Goal: Task Accomplishment & Management: Use online tool/utility

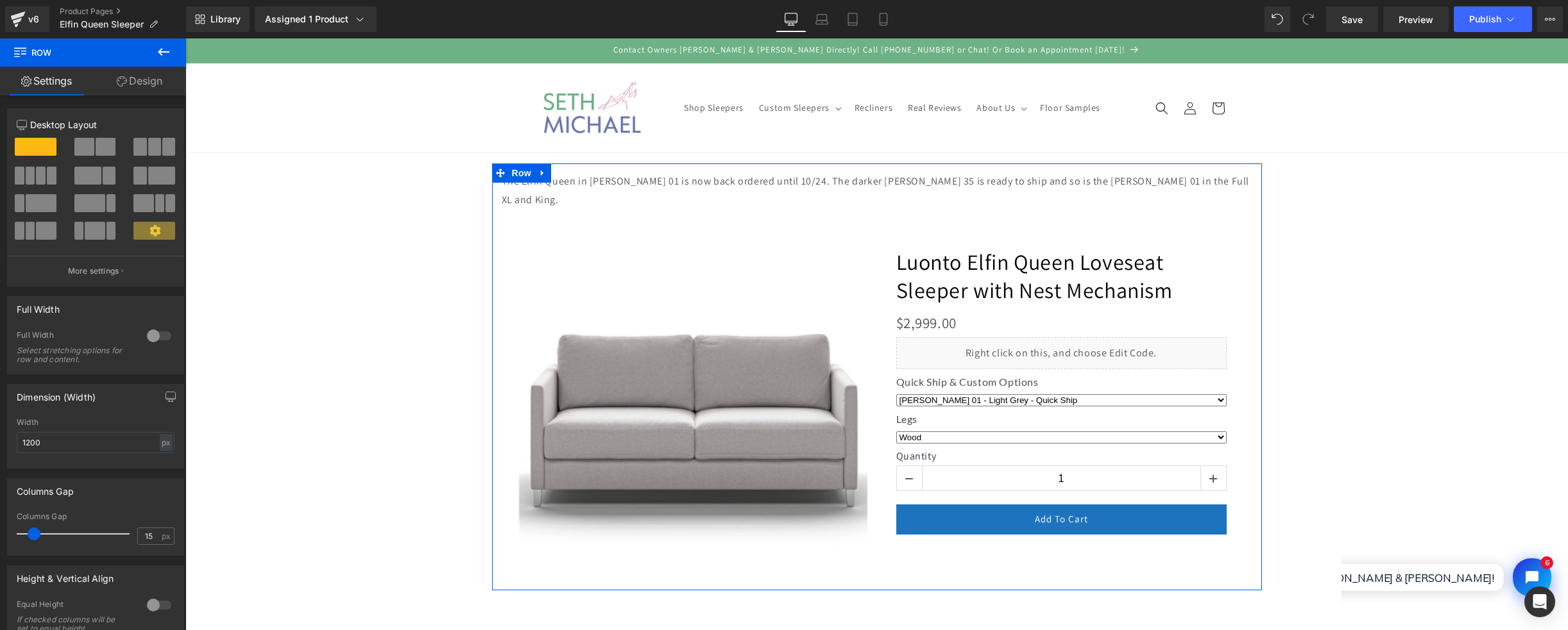
click at [751, 183] on div "‹" at bounding box center [877, 377] width 770 height 427
click at [693, 172] on div "‹" at bounding box center [877, 377] width 770 height 427
click at [693, 178] on div "‹" at bounding box center [877, 377] width 770 height 427
click at [509, 163] on span "Row" at bounding box center [521, 173] width 26 height 19
click at [144, 94] on link "Design" at bounding box center [139, 81] width 93 height 29
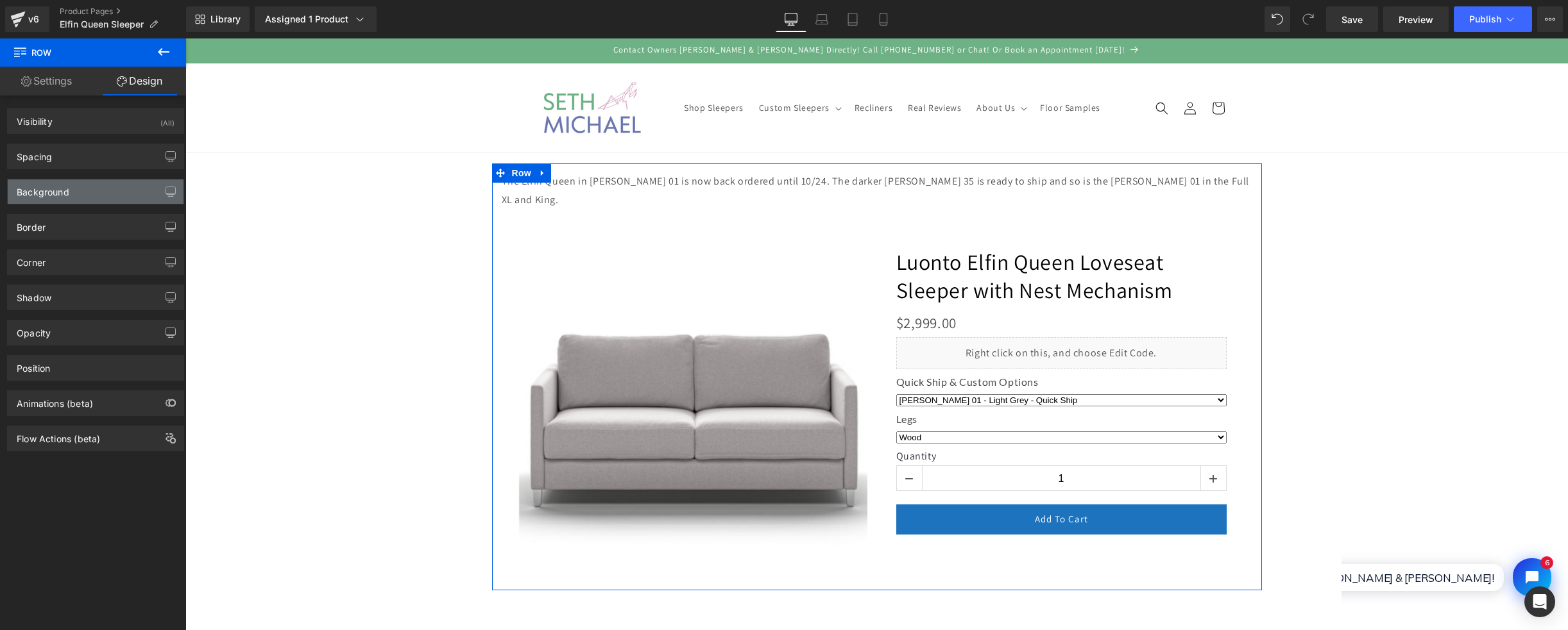
type input "-82"
type input "0"
type input "30"
type input "0"
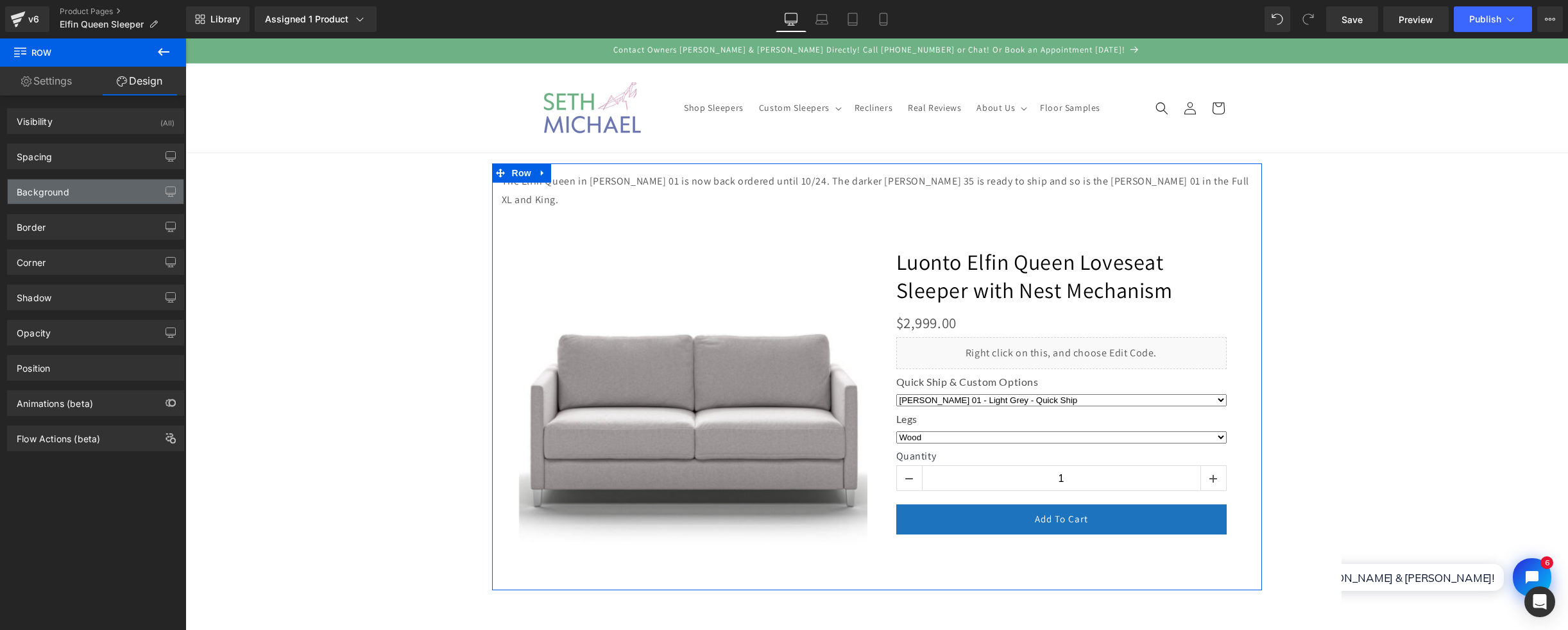
type input "0"
type input "transparent"
type input "0"
type input "#121212"
type input "75"
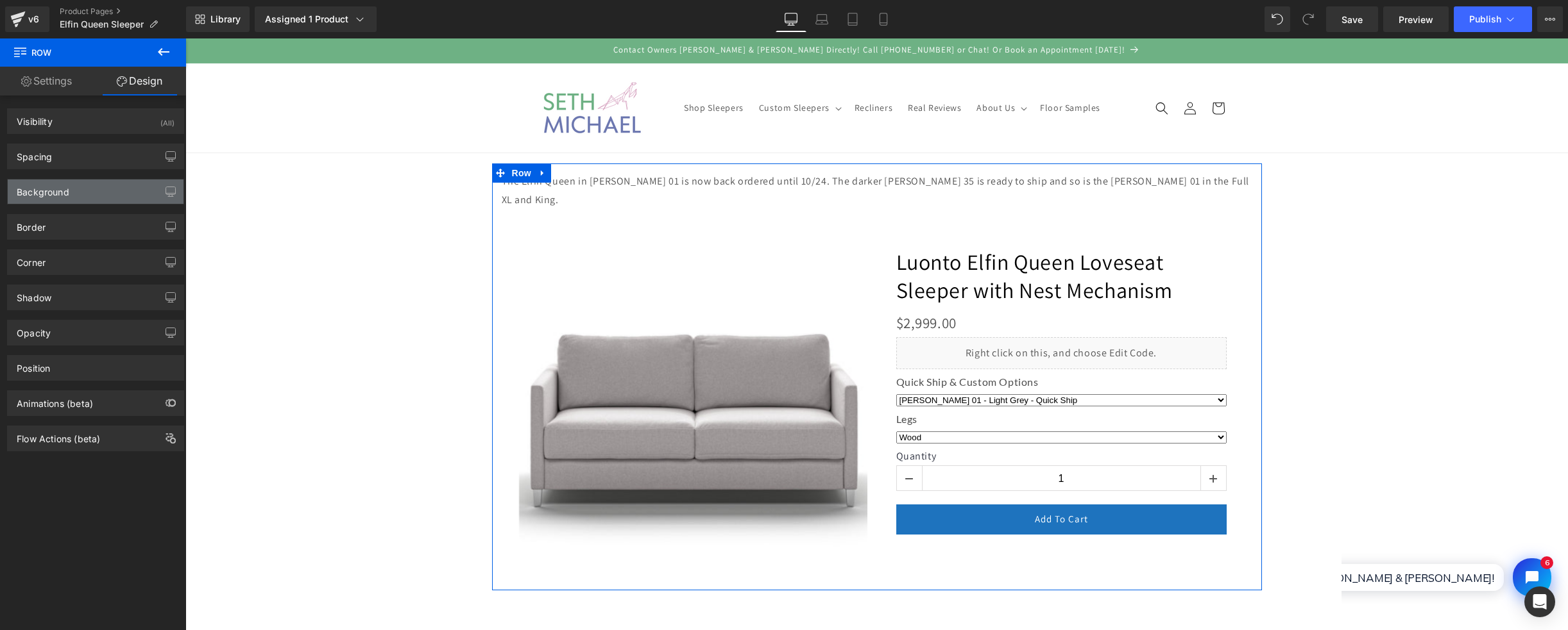
type input "0"
click at [77, 218] on div "Border" at bounding box center [96, 226] width 176 height 24
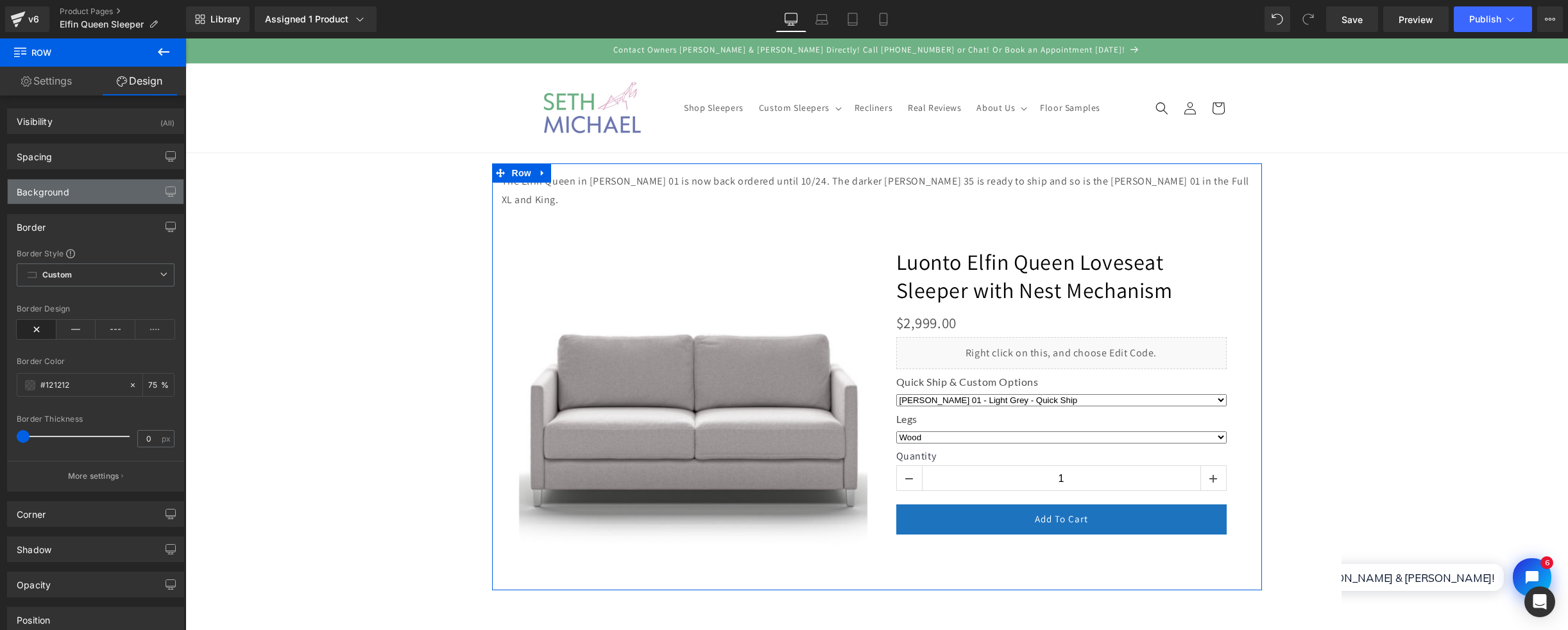
click at [97, 193] on div "Background" at bounding box center [96, 191] width 176 height 24
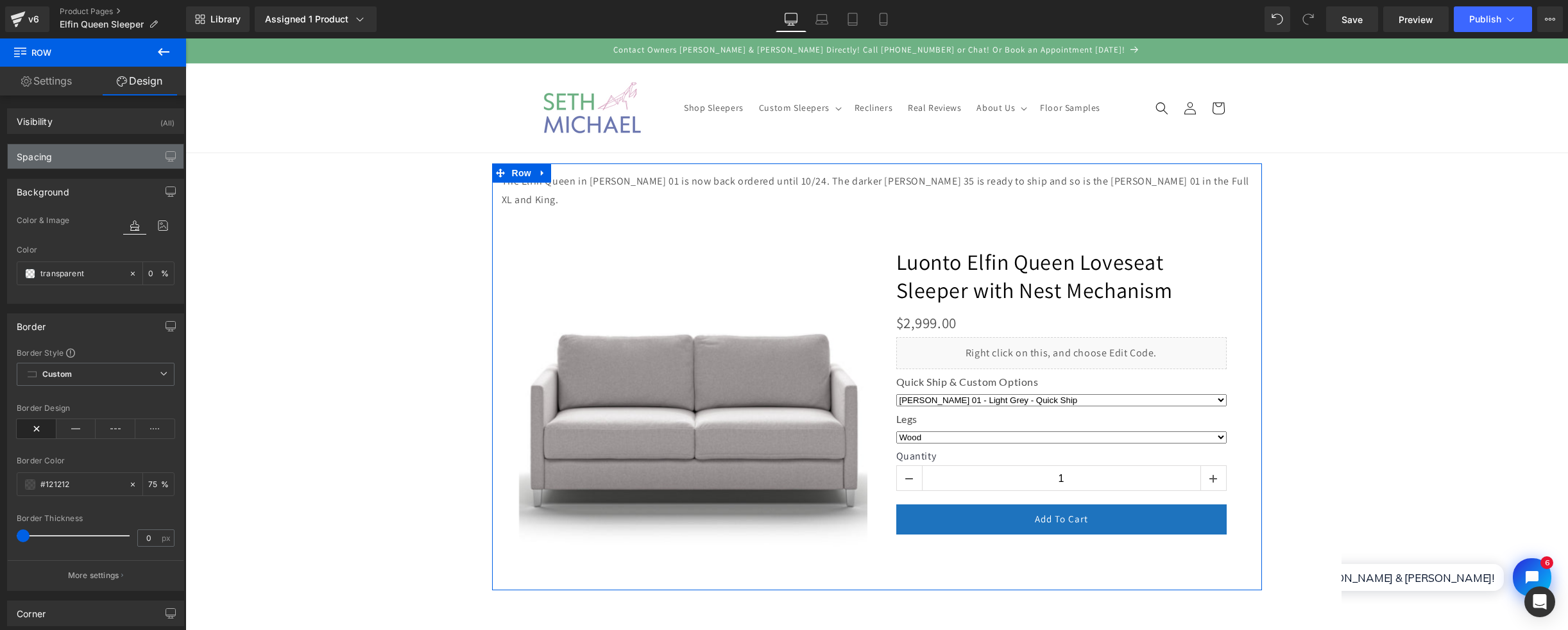
click at [75, 162] on div "Spacing" at bounding box center [96, 156] width 176 height 24
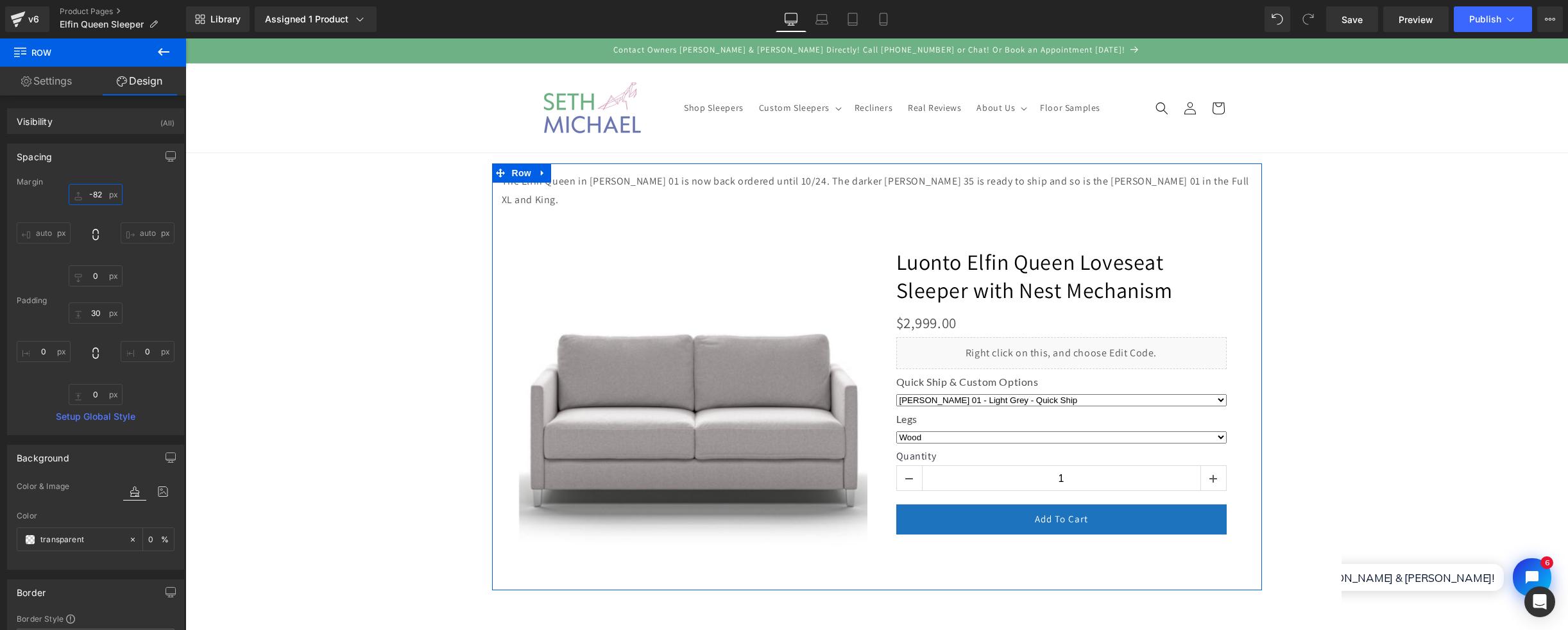
click at [95, 192] on input "-82" at bounding box center [96, 194] width 54 height 21
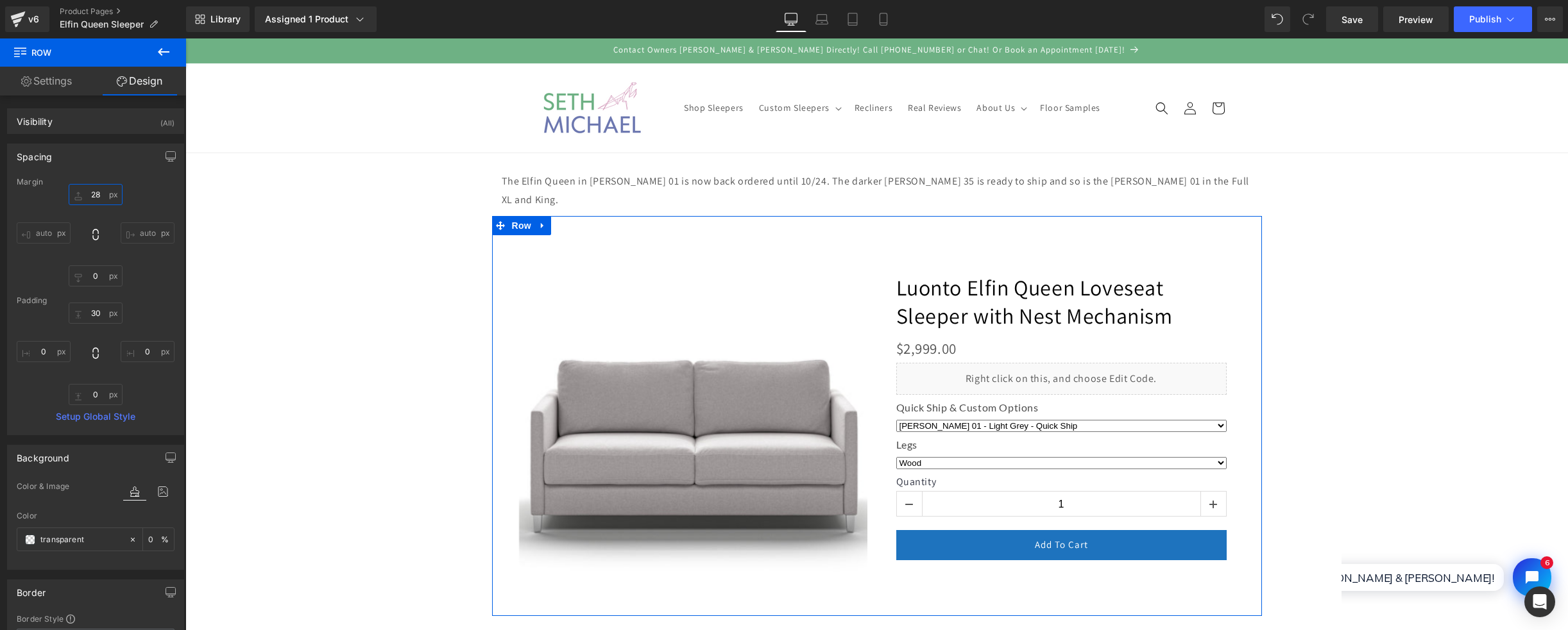
type input "29"
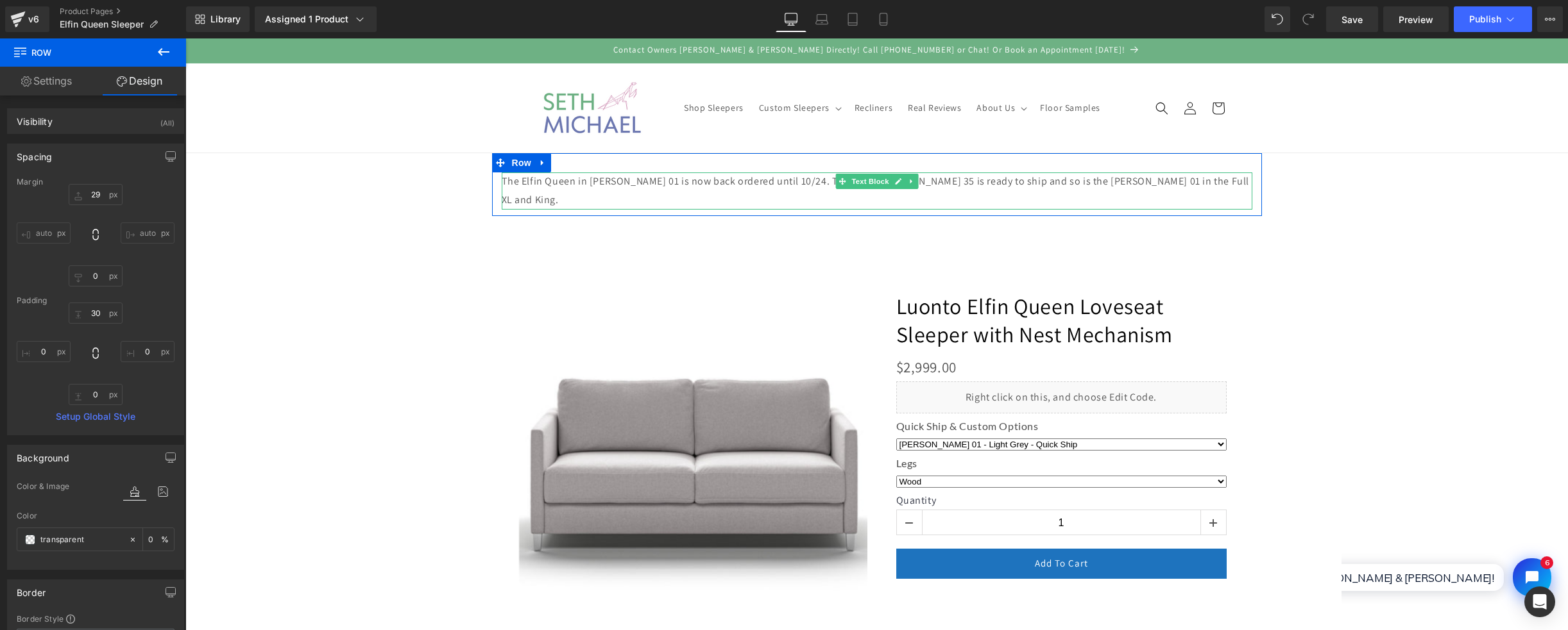
click at [1109, 182] on p "The Elfin Queen in [PERSON_NAME] 01 is now back ordered until 10/24. The darker…" at bounding box center [877, 190] width 751 height 37
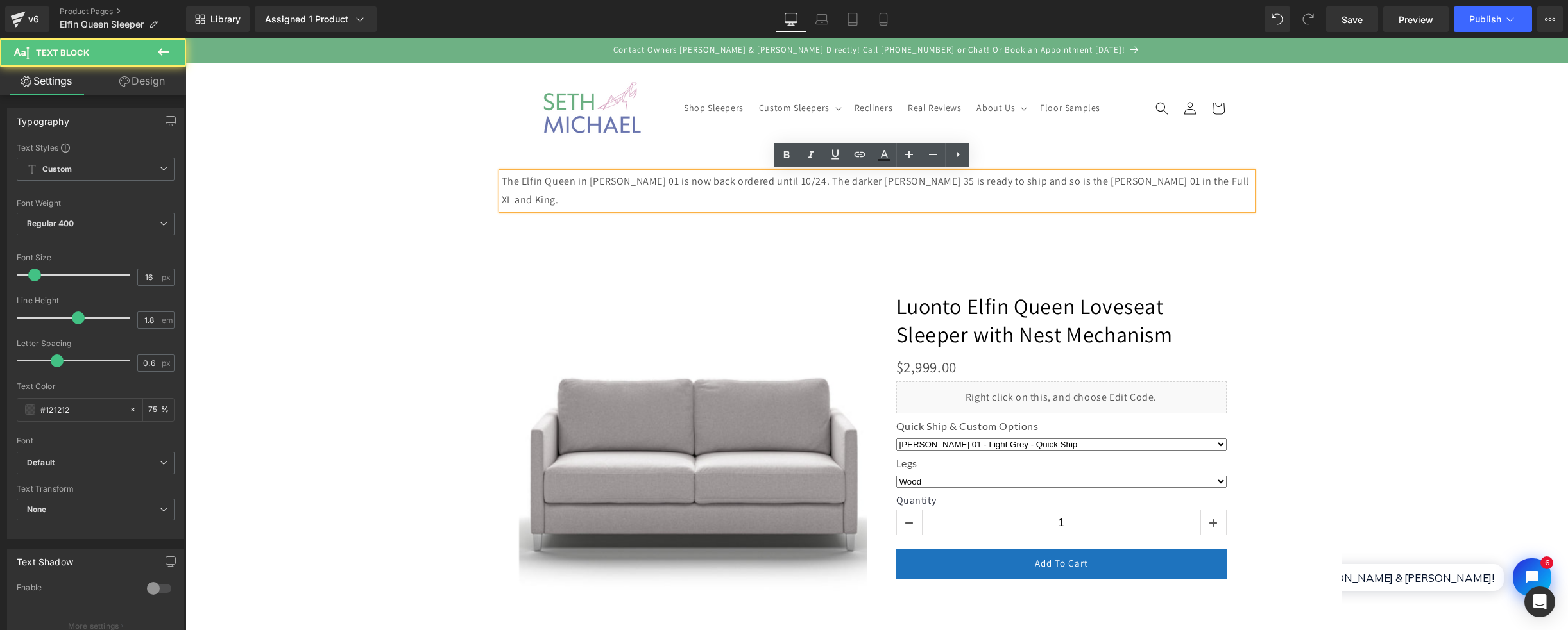
click at [1141, 179] on p "The Elfin Queen in [PERSON_NAME] 01 is now back ordered until 10/24. The darker…" at bounding box center [877, 190] width 751 height 37
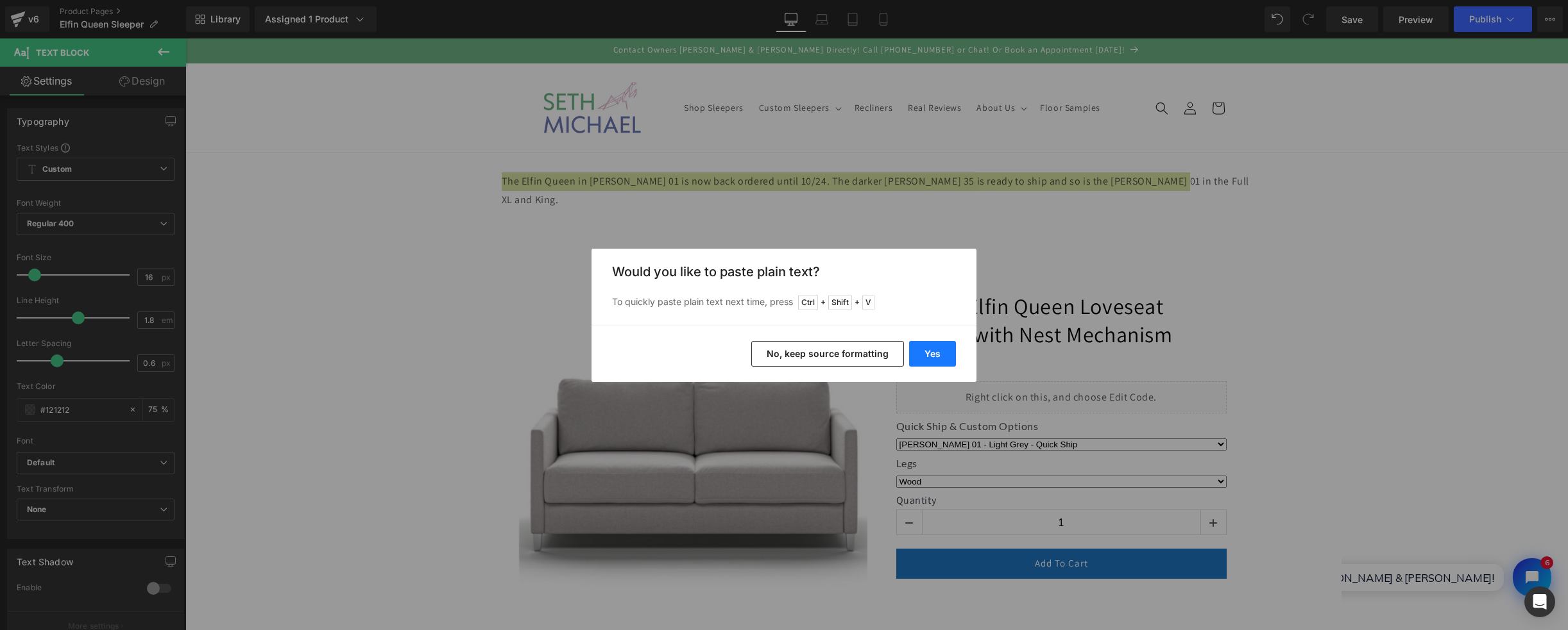
click at [937, 352] on button "Yes" at bounding box center [932, 354] width 47 height 26
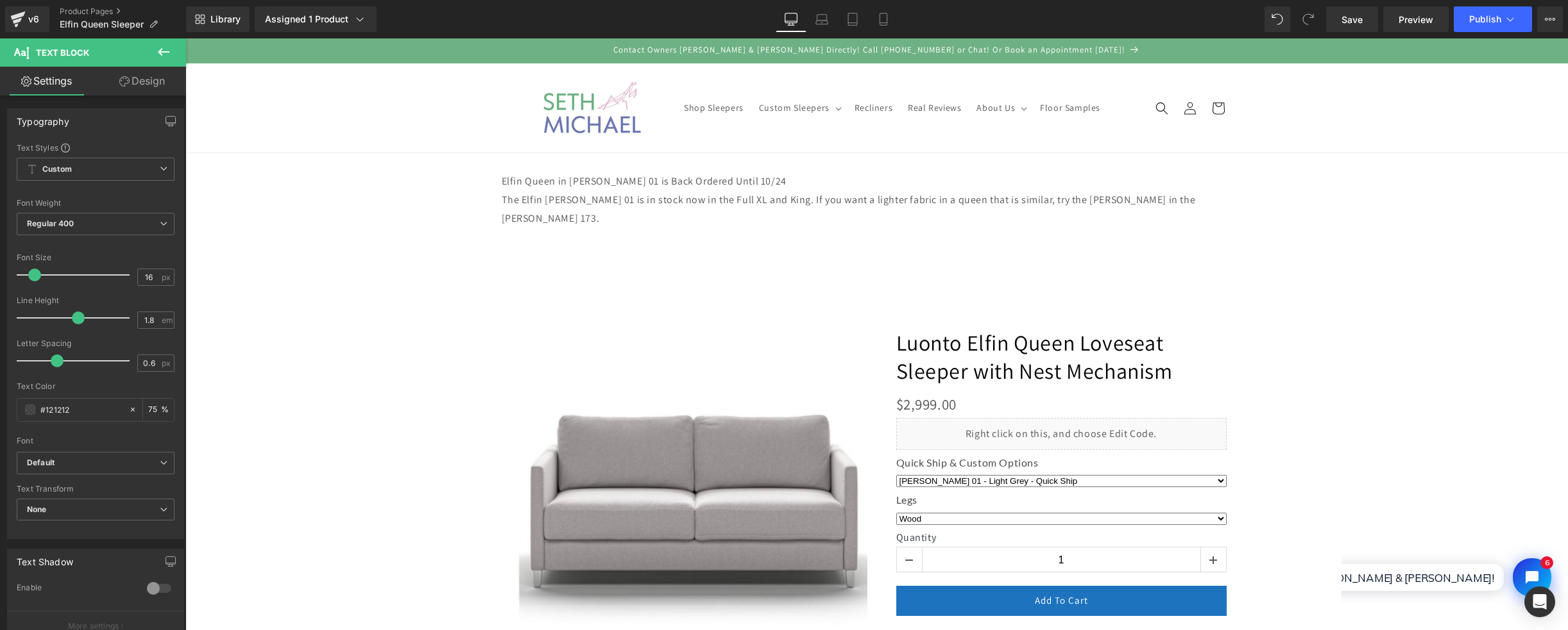
drag, startPoint x: 795, startPoint y: 190, endPoint x: 787, endPoint y: 187, distance: 8.5
click at [794, 189] on div "Elfin Queen in [PERSON_NAME] 01 is Back Ordered Until 10/24 The Elfin [PERSON_…" at bounding box center [877, 209] width 751 height 74
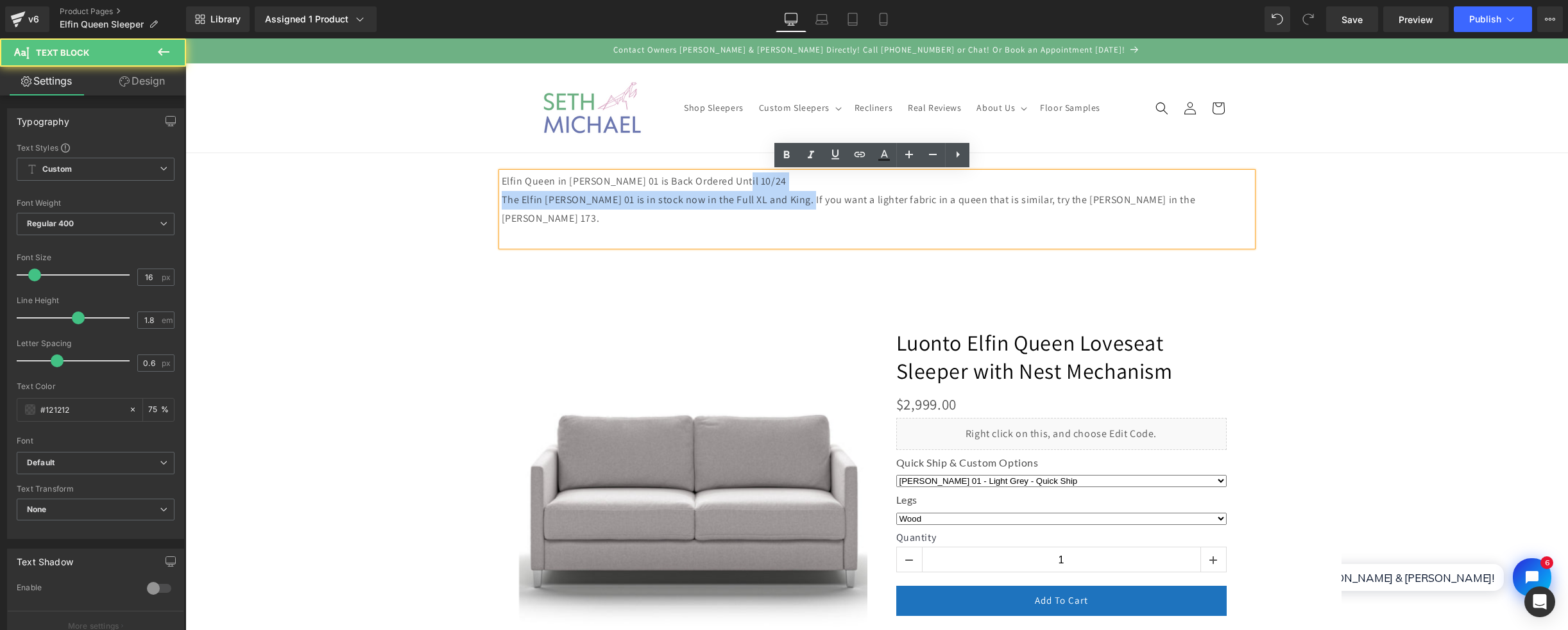
click at [729, 182] on p "Elfin Queen in [PERSON_NAME] 01 is Back Ordered Until 10/24" at bounding box center [877, 181] width 751 height 18
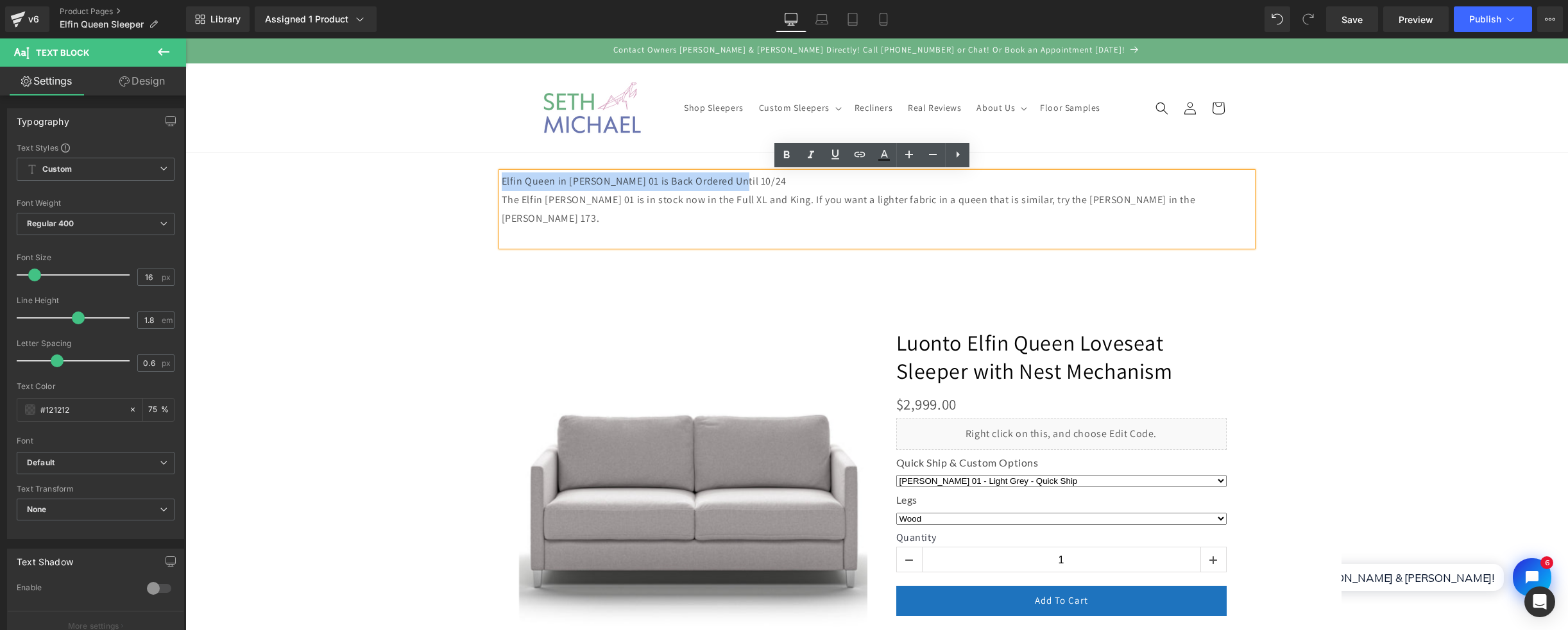
drag, startPoint x: 729, startPoint y: 178, endPoint x: 398, endPoint y: 184, distance: 331.1
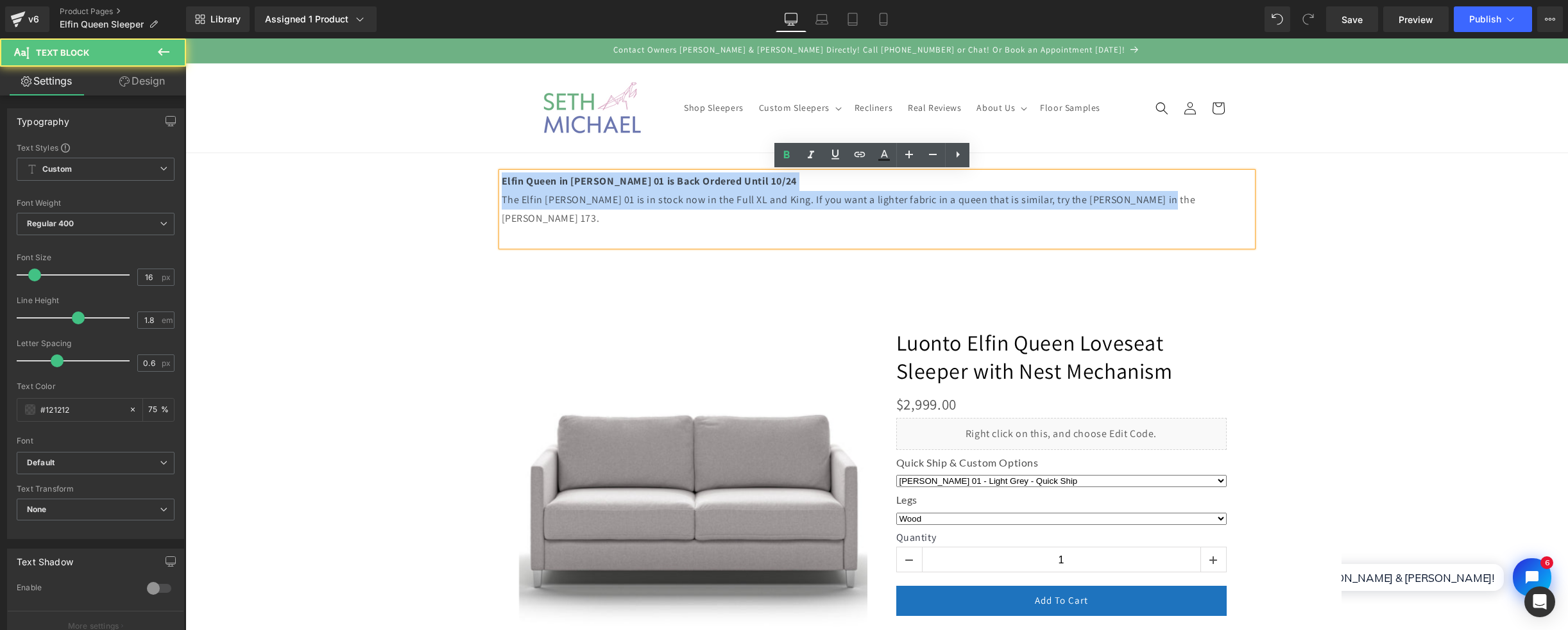
drag, startPoint x: 1185, startPoint y: 202, endPoint x: 430, endPoint y: 168, distance: 755.8
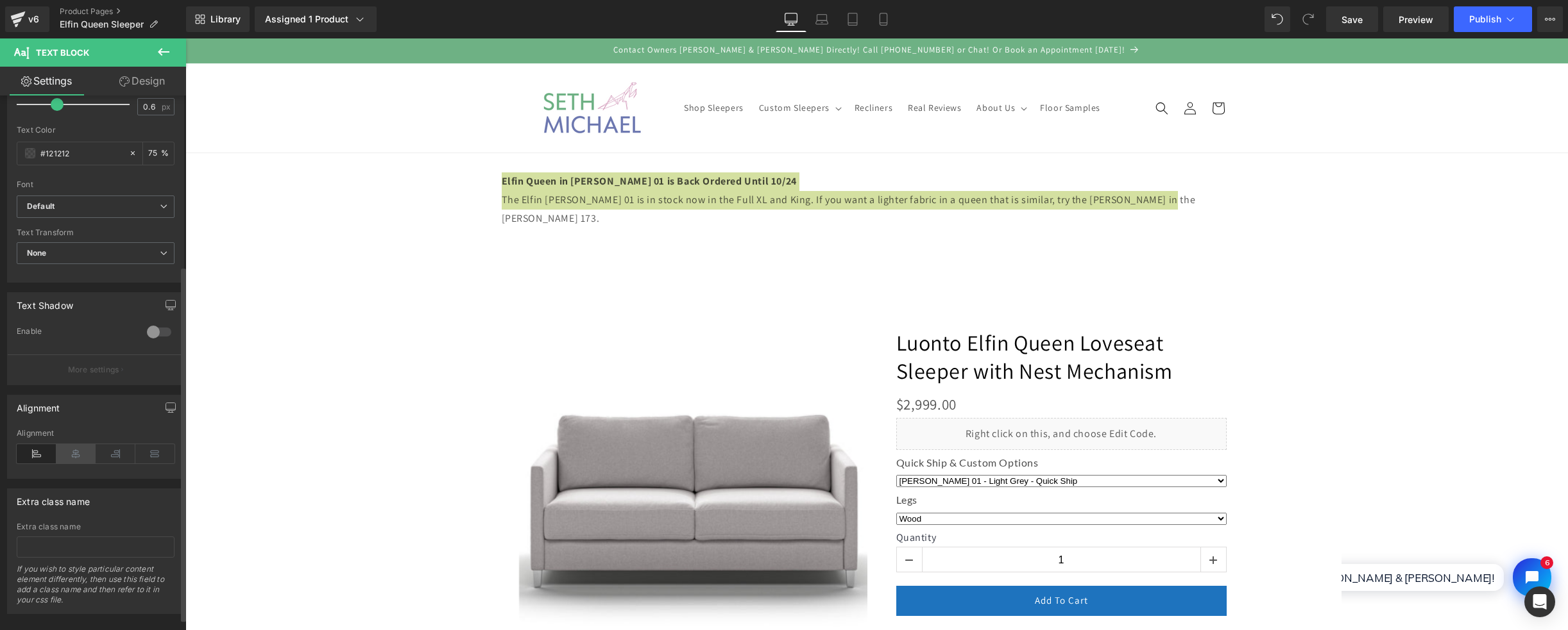
click at [82, 456] on icon at bounding box center [76, 454] width 40 height 19
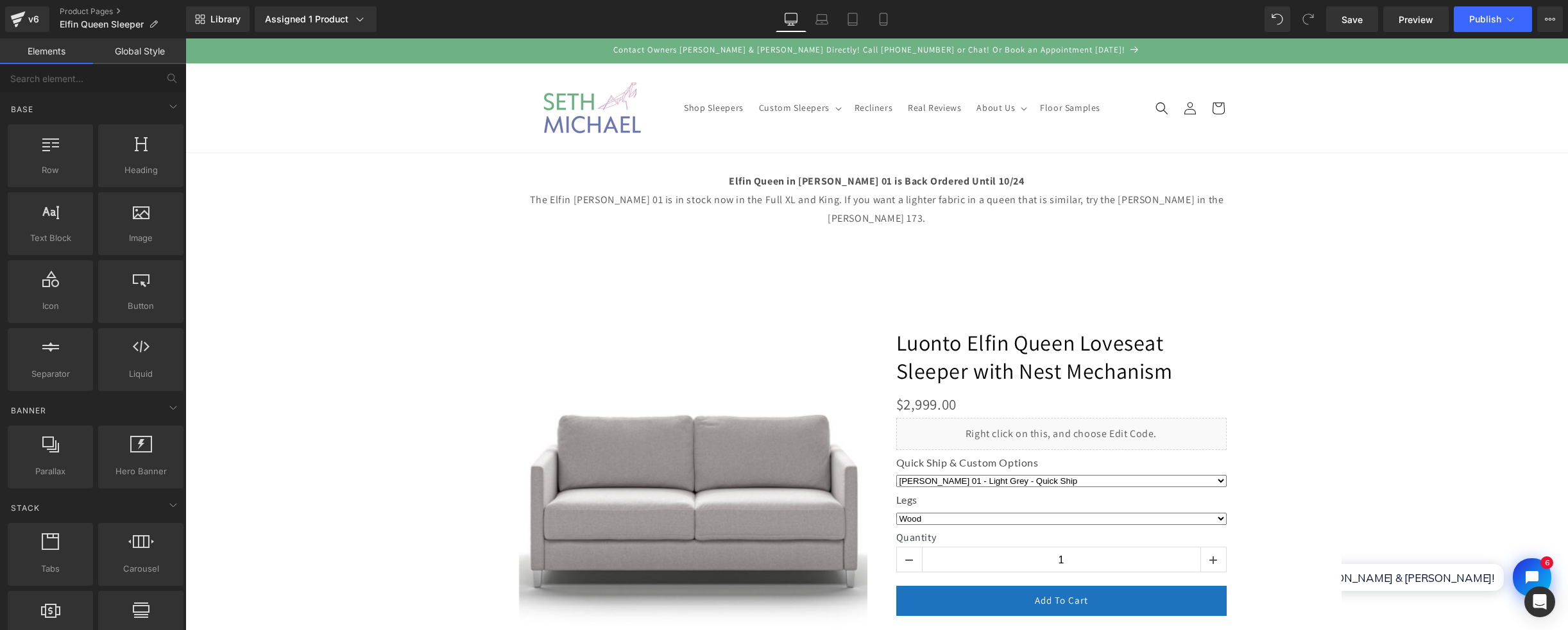
click at [519, 272] on span "Row" at bounding box center [521, 281] width 26 height 19
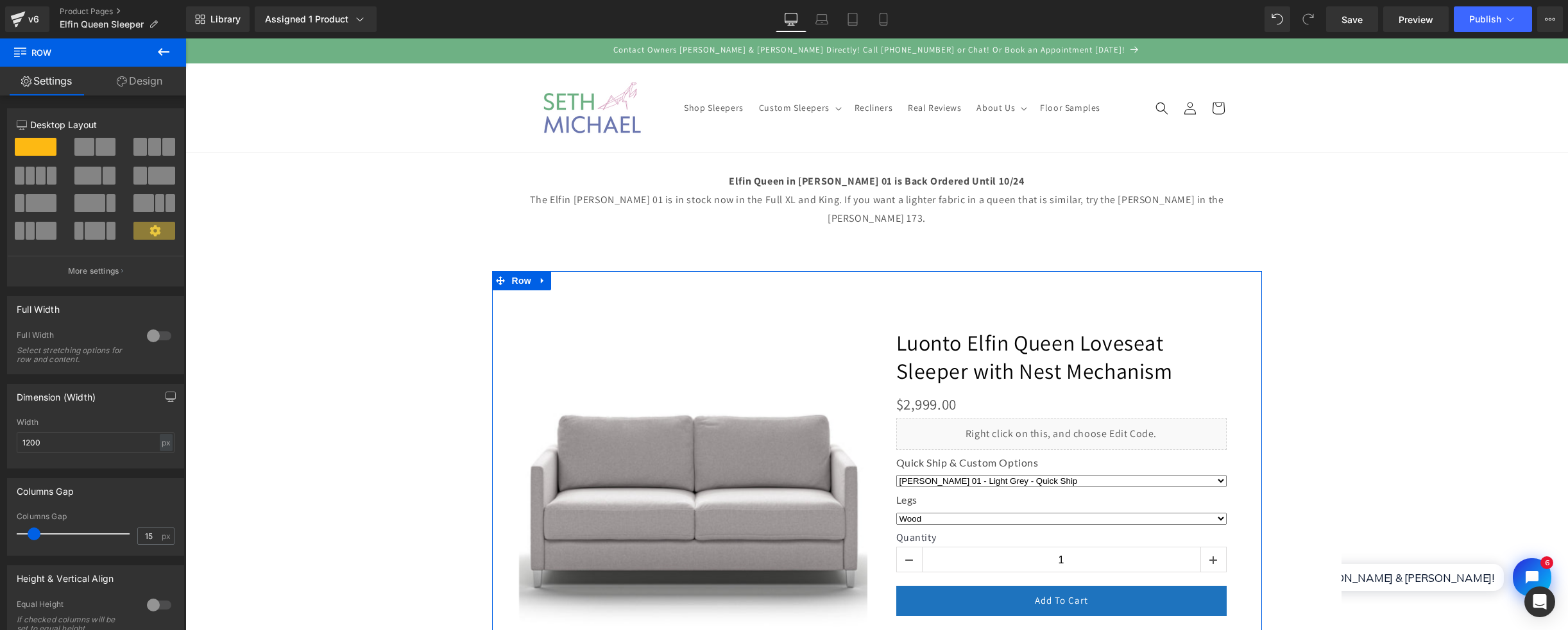
click at [133, 81] on link "Design" at bounding box center [139, 81] width 93 height 29
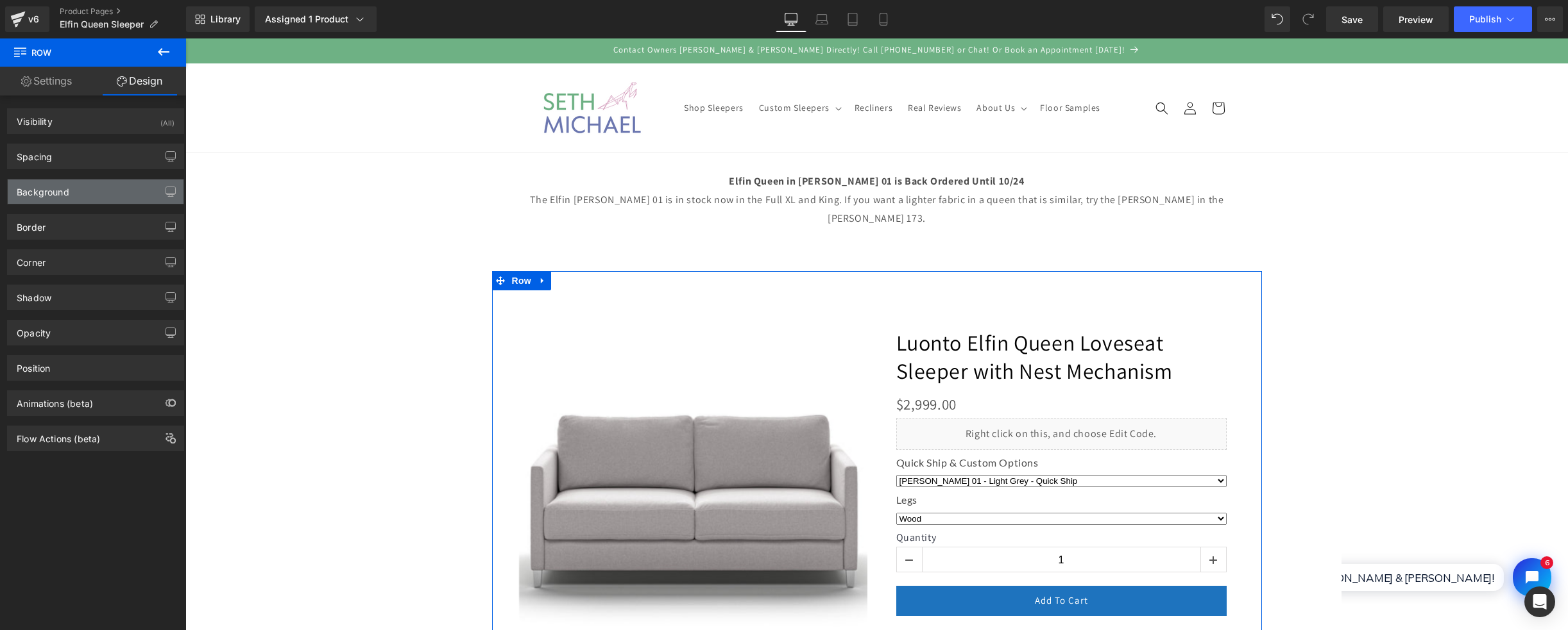
click at [75, 196] on div "Background" at bounding box center [96, 191] width 176 height 24
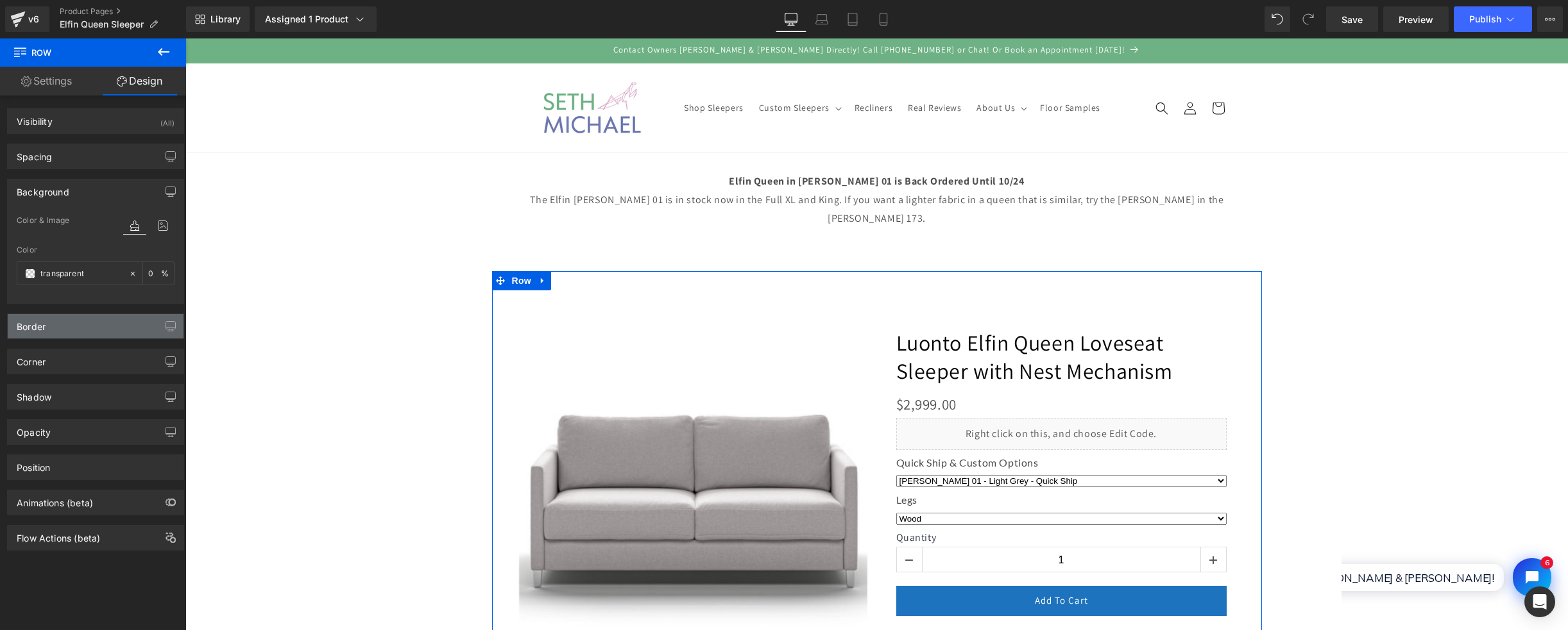
click at [69, 322] on div "Border" at bounding box center [96, 326] width 176 height 24
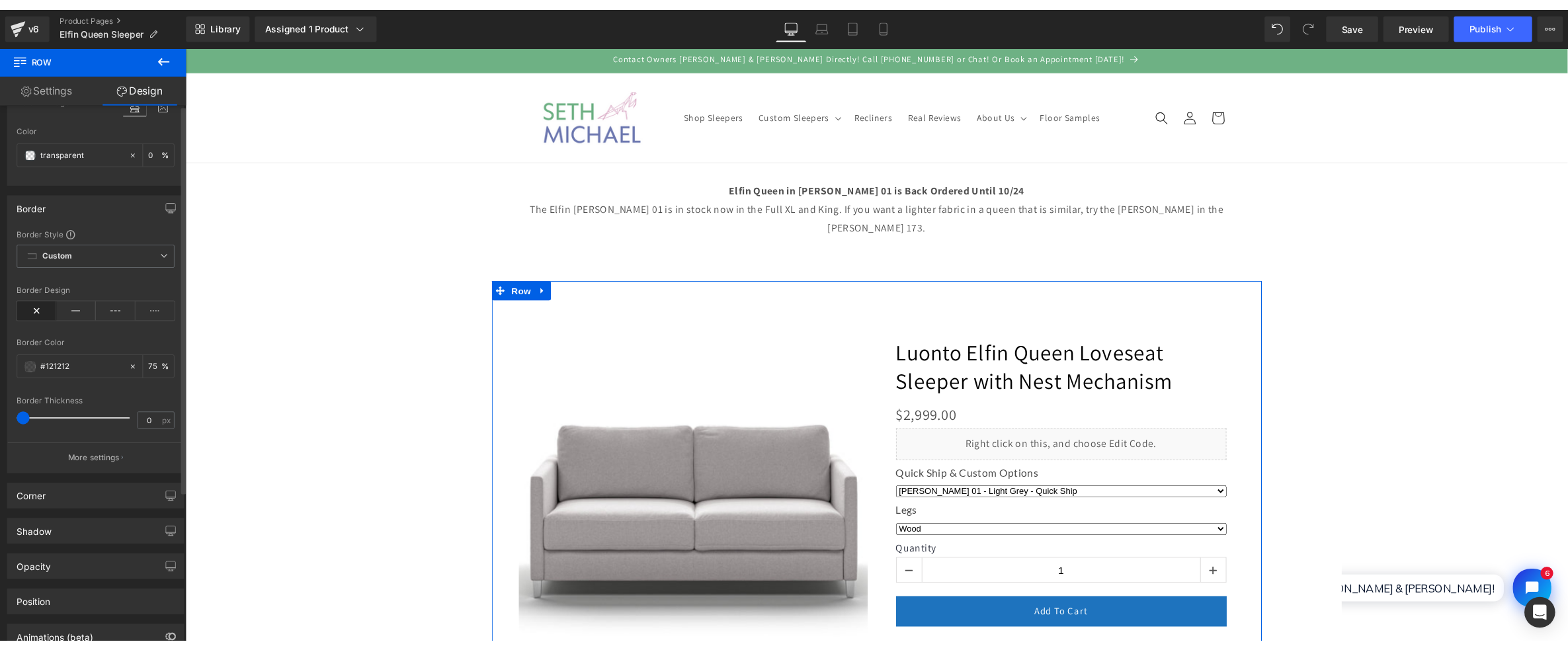
scroll to position [0, 0]
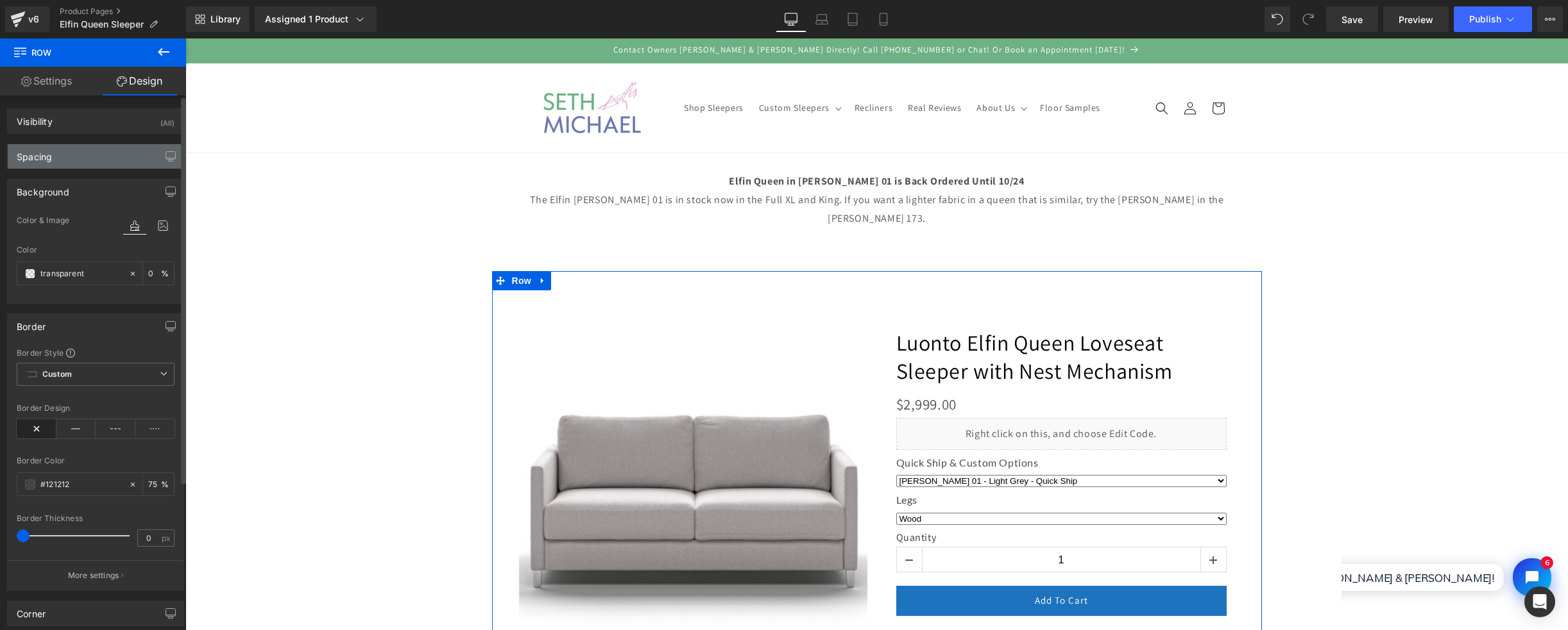
click at [71, 163] on div "Spacing" at bounding box center [96, 156] width 176 height 24
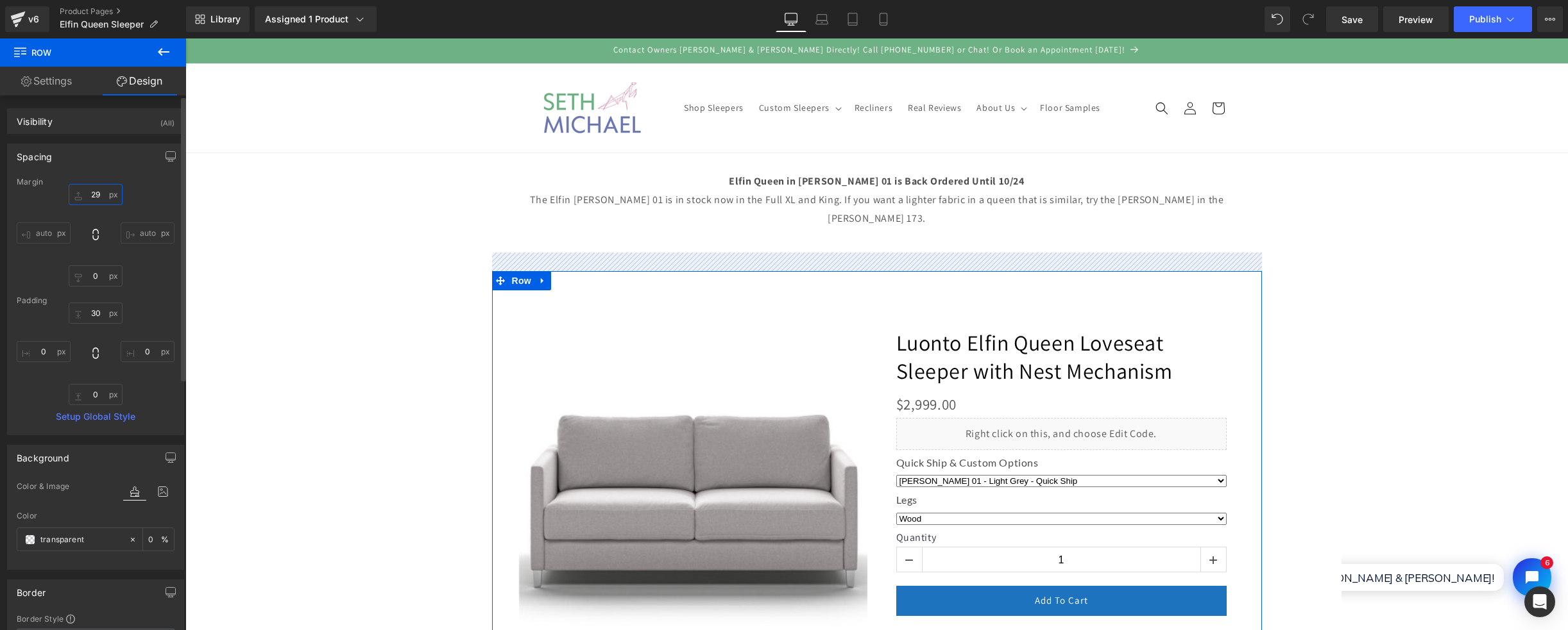
click at [96, 193] on input "29" at bounding box center [96, 194] width 54 height 21
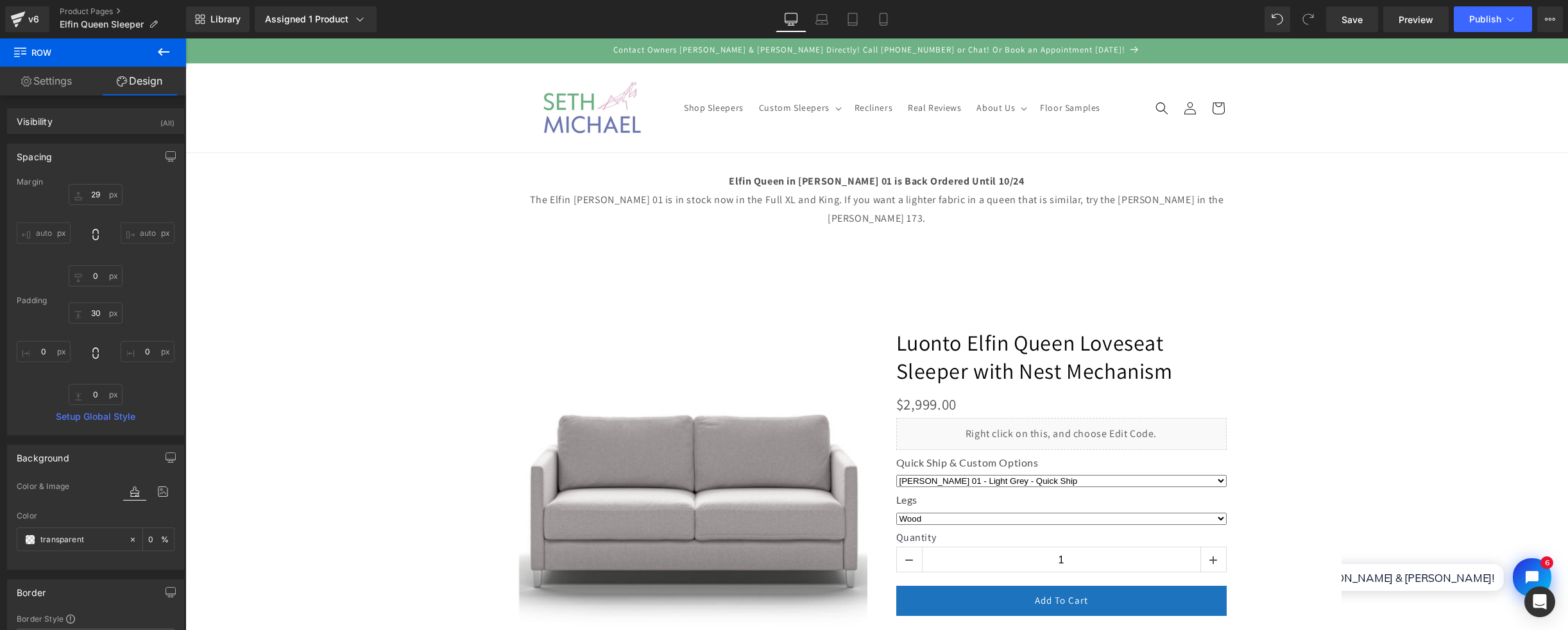
click at [757, 271] on div "‹" at bounding box center [877, 471] width 770 height 400
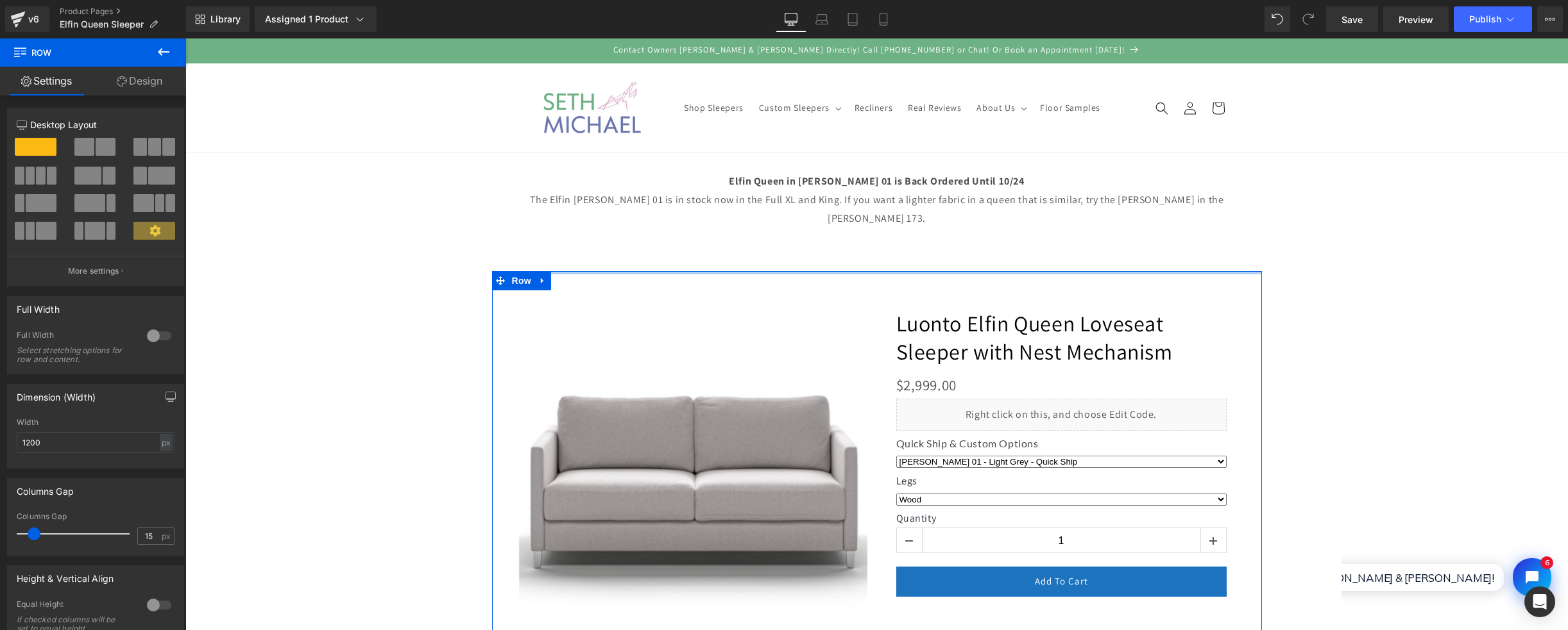
drag, startPoint x: 743, startPoint y: 264, endPoint x: 743, endPoint y: 239, distance: 25.0
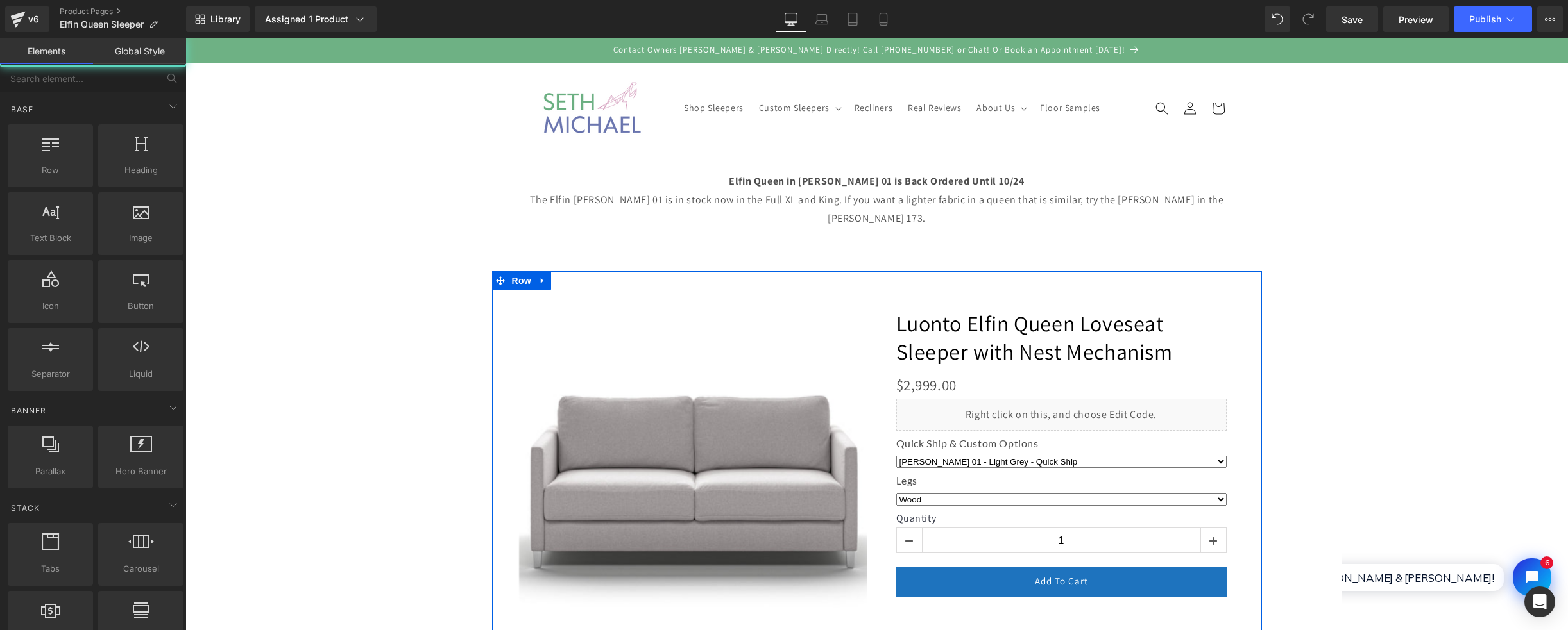
click at [1499, 23] on span "Publish" at bounding box center [1486, 19] width 32 height 10
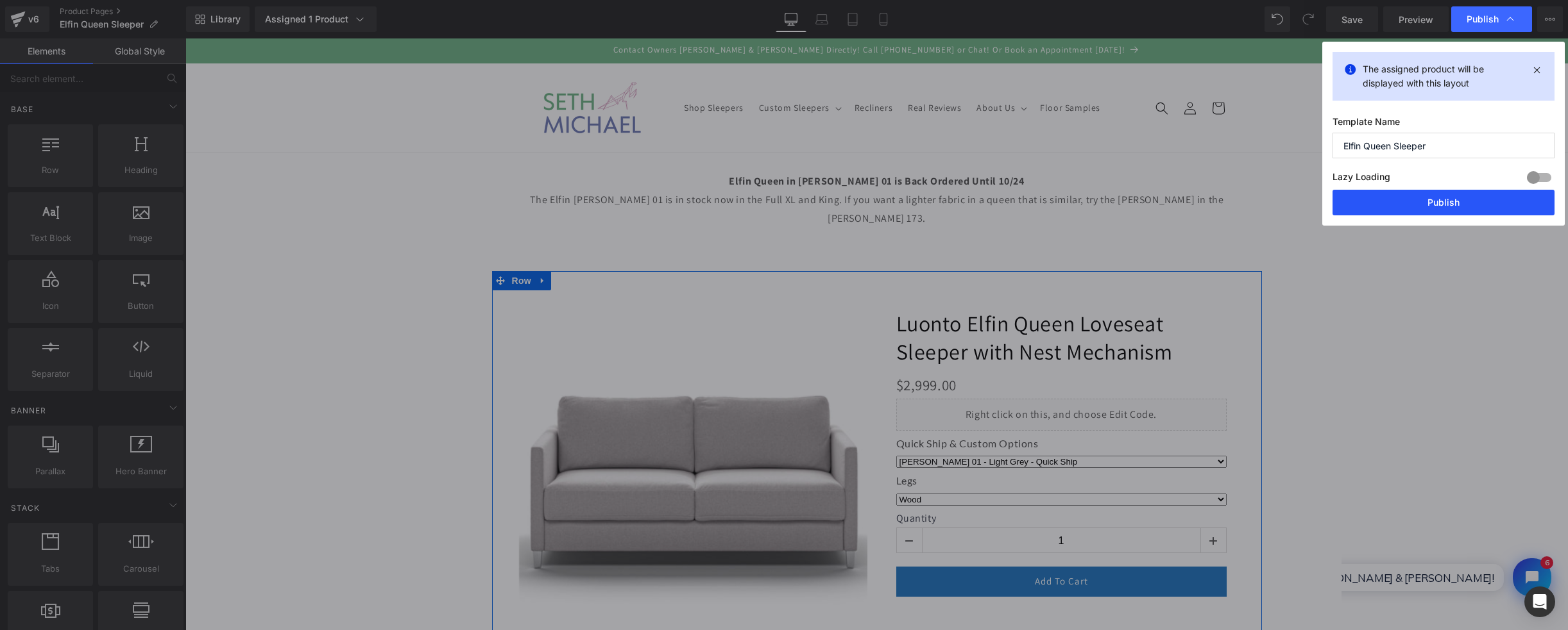
click at [1450, 194] on button "Publish" at bounding box center [1443, 202] width 222 height 26
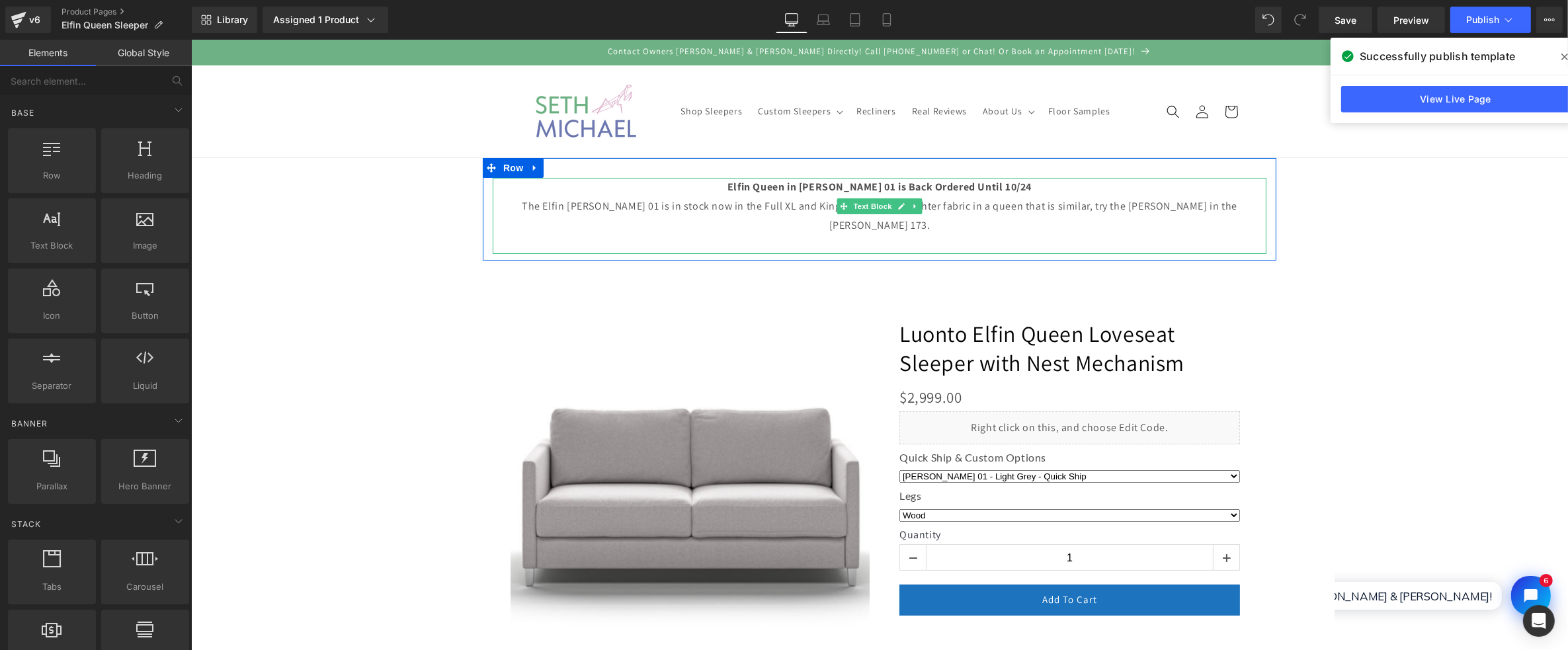
drag, startPoint x: 936, startPoint y: 188, endPoint x: 885, endPoint y: 187, distance: 51.0
click at [936, 188] on strong "Elfin Queen in [PERSON_NAME] 01 is Back Ordered Until 10/24" at bounding box center [879, 187] width 305 height 14
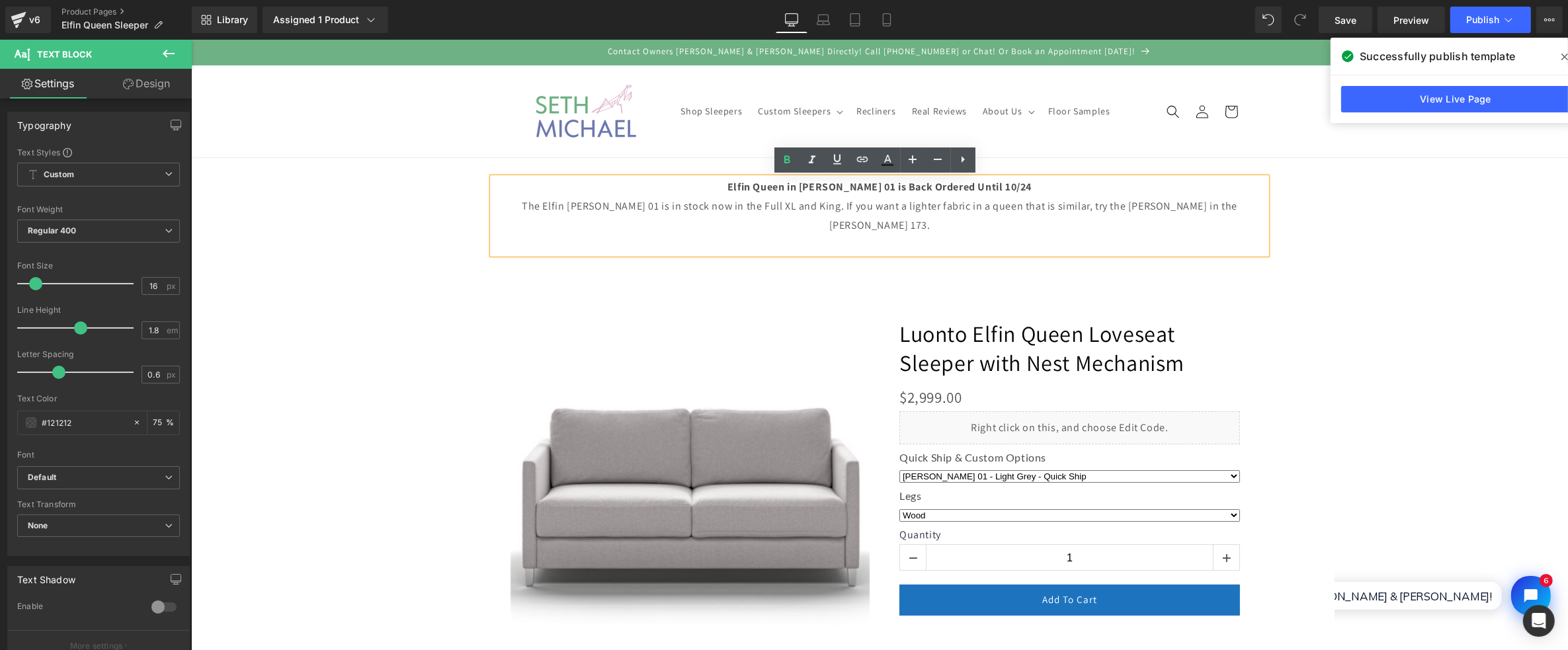
click at [941, 184] on strong "Elfin Queen in [PERSON_NAME] 01 is Back Ordered Until 10/24" at bounding box center [879, 187] width 305 height 14
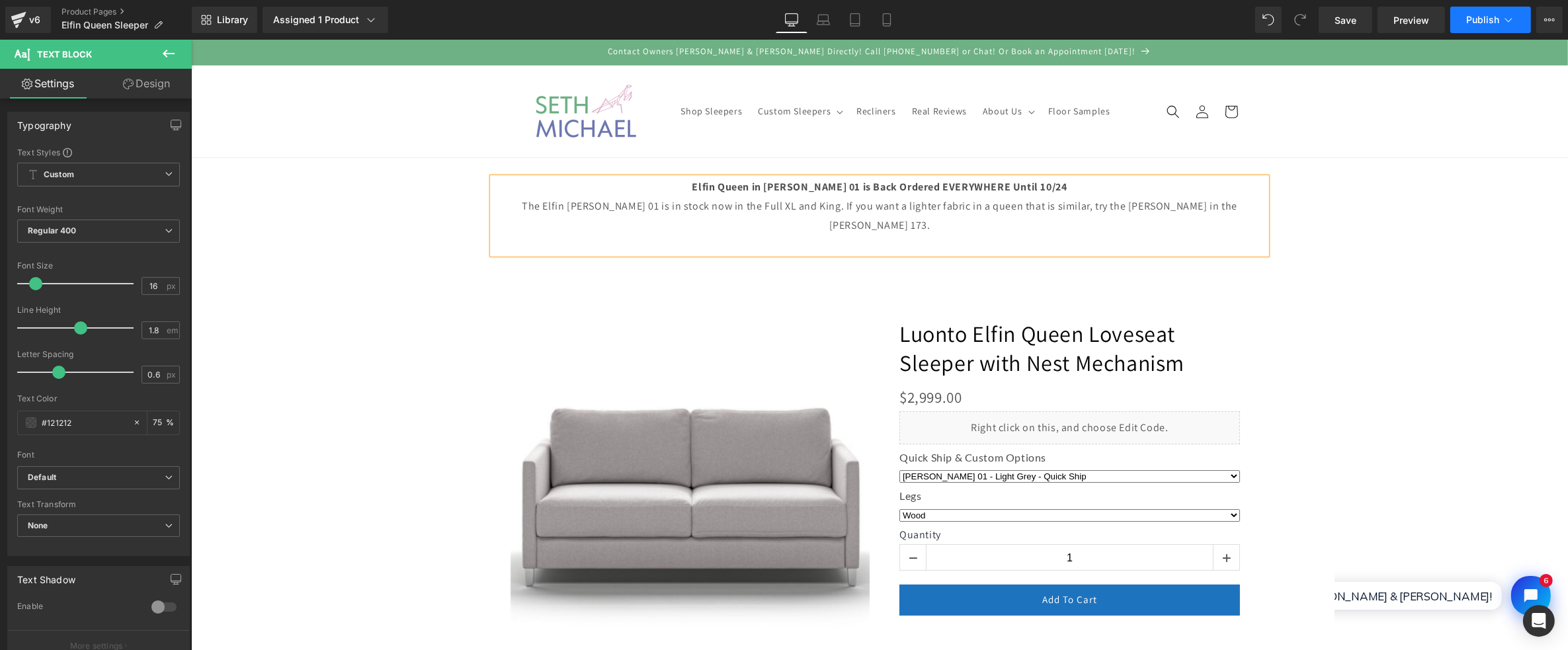
click at [1484, 23] on span "Publish" at bounding box center [1483, 20] width 33 height 11
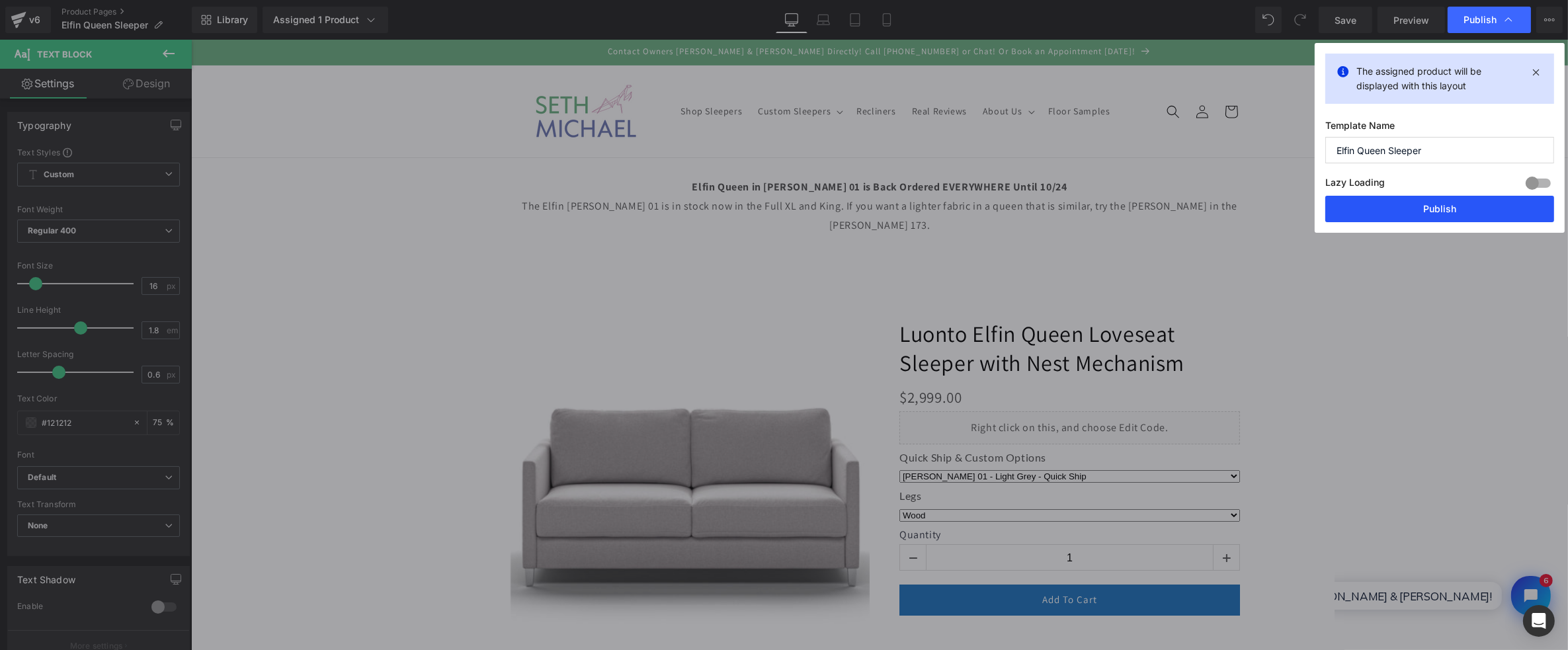
click at [1471, 209] on button "Publish" at bounding box center [1440, 209] width 229 height 26
